Goal: Information Seeking & Learning: Learn about a topic

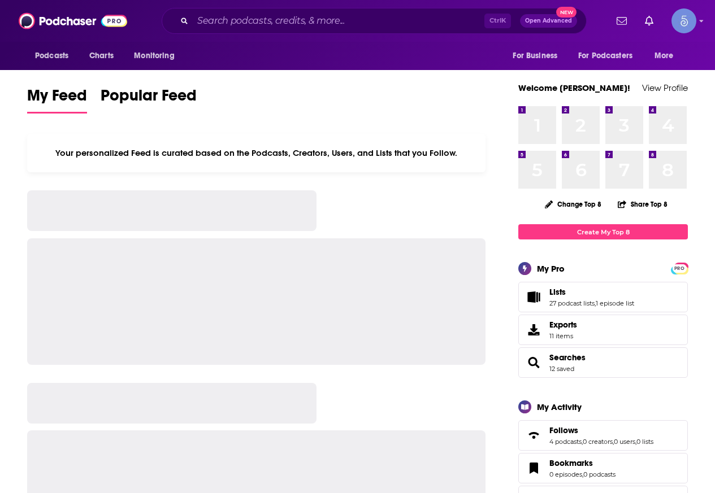
click at [299, 28] on input "Search podcasts, credits, & more..." at bounding box center [339, 21] width 292 height 18
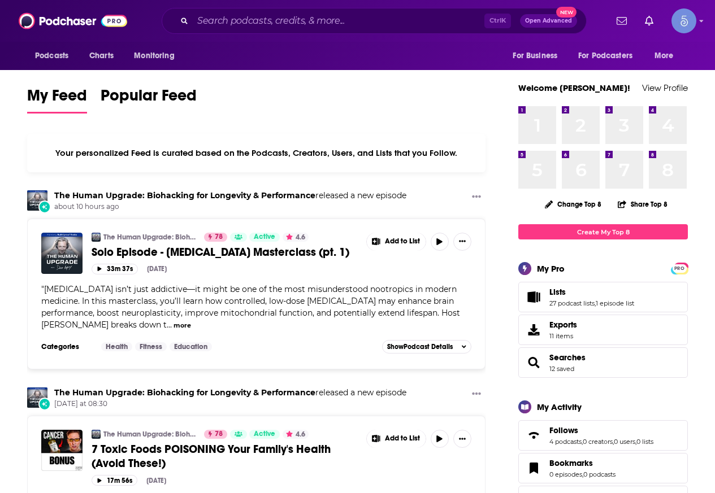
click at [299, 28] on input "Search podcasts, credits, & more..." at bounding box center [339, 21] width 292 height 18
click at [329, 11] on div "Ctrl K Open Advanced New" at bounding box center [374, 21] width 425 height 26
click at [320, 22] on input "Search podcasts, credits, & more..." at bounding box center [339, 21] width 292 height 18
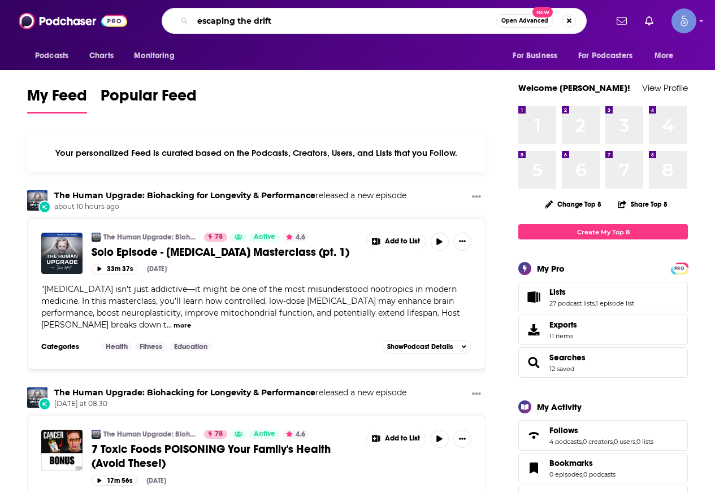
type input "escaping the drift"
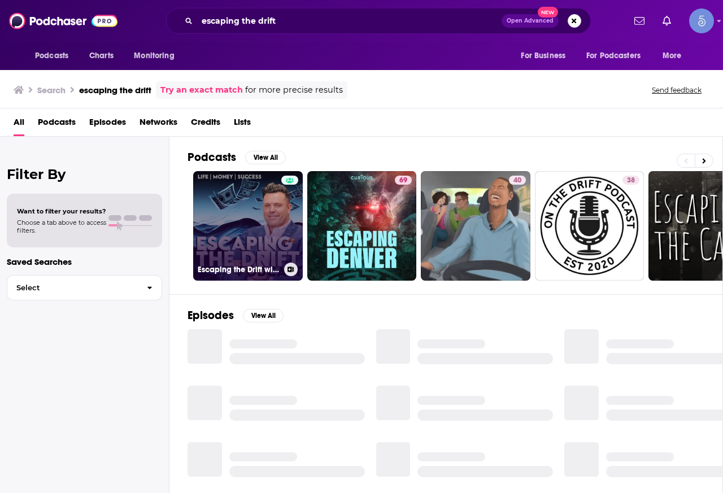
click at [270, 233] on link "Escaping the Drift with [PERSON_NAME]" at bounding box center [248, 226] width 110 height 110
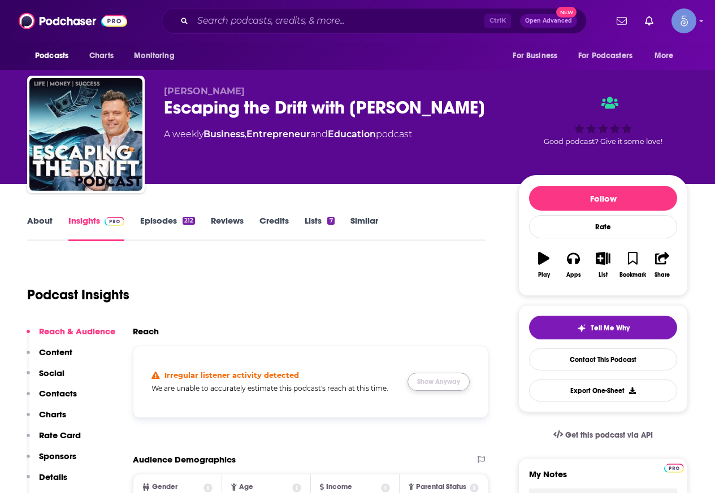
click at [443, 383] on button "Show Anyway" at bounding box center [438, 382] width 62 height 18
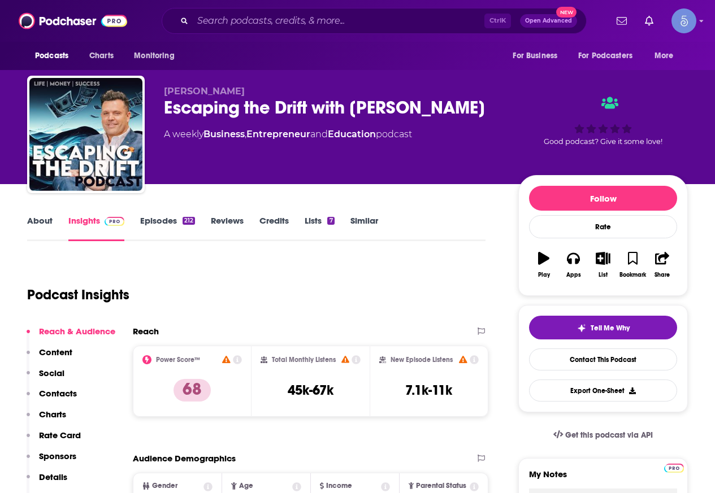
click at [33, 215] on div "About Insights Episodes 212 Reviews Credits Lists 7 Similar" at bounding box center [256, 228] width 458 height 28
click at [34, 221] on link "About" at bounding box center [39, 228] width 25 height 26
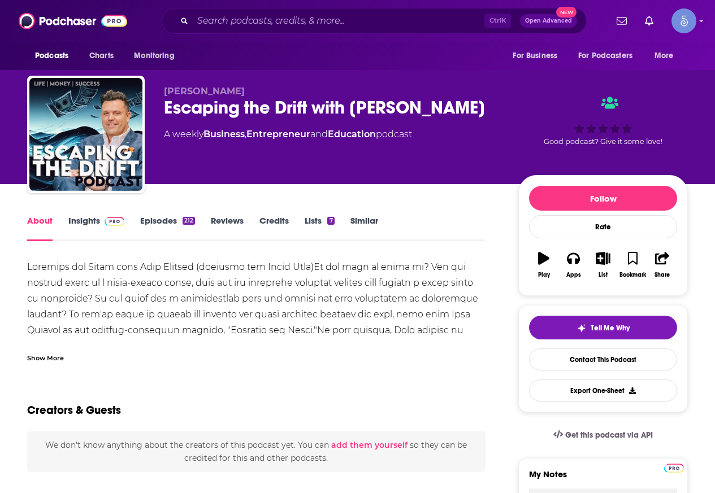
click at [103, 218] on span at bounding box center [112, 220] width 24 height 11
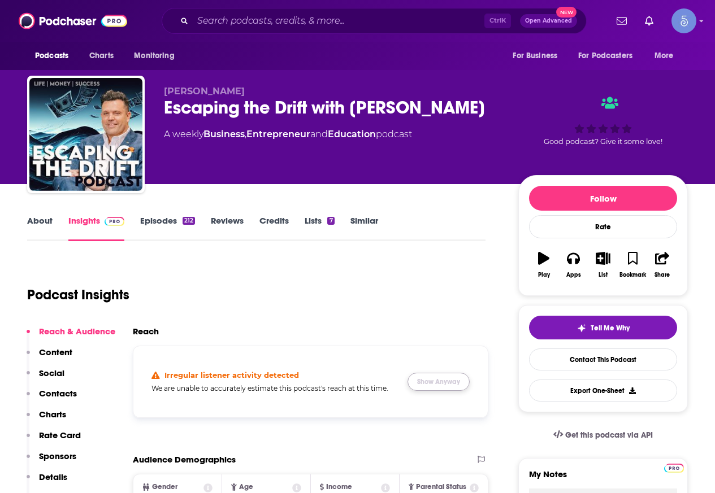
click at [445, 377] on button "Show Anyway" at bounding box center [438, 382] width 62 height 18
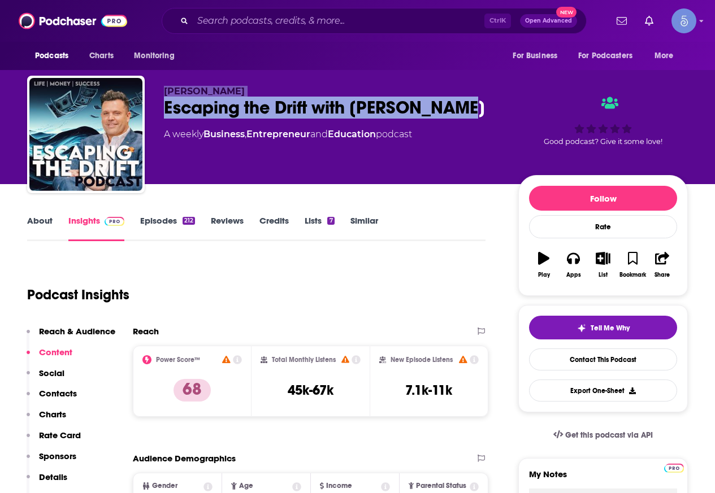
drag, startPoint x: 469, startPoint y: 105, endPoint x: 144, endPoint y: 108, distance: 325.5
click at [144, 108] on div "[PERSON_NAME] Escaping the Drift with [PERSON_NAME] A weekly Business , Entrepr…" at bounding box center [357, 137] width 661 height 122
copy div "[PERSON_NAME] Escaping the Drift with [PERSON_NAME]"
click at [295, 86] on p "[PERSON_NAME]" at bounding box center [332, 91] width 336 height 11
drag, startPoint x: 483, startPoint y: 107, endPoint x: 161, endPoint y: 107, distance: 321.5
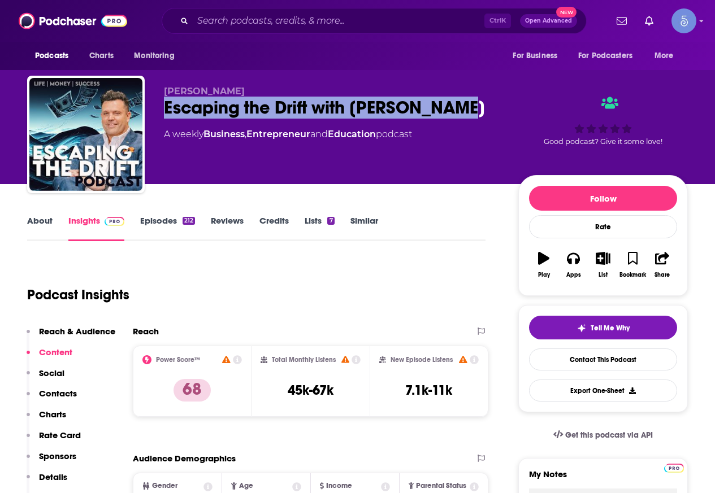
click at [161, 107] on div "[PERSON_NAME] Escaping the Drift with [PERSON_NAME] A weekly Business , Entrepr…" at bounding box center [357, 137] width 661 height 122
copy h2 "Escaping the Drift with [PERSON_NAME]"
